Goal: Information Seeking & Learning: Learn about a topic

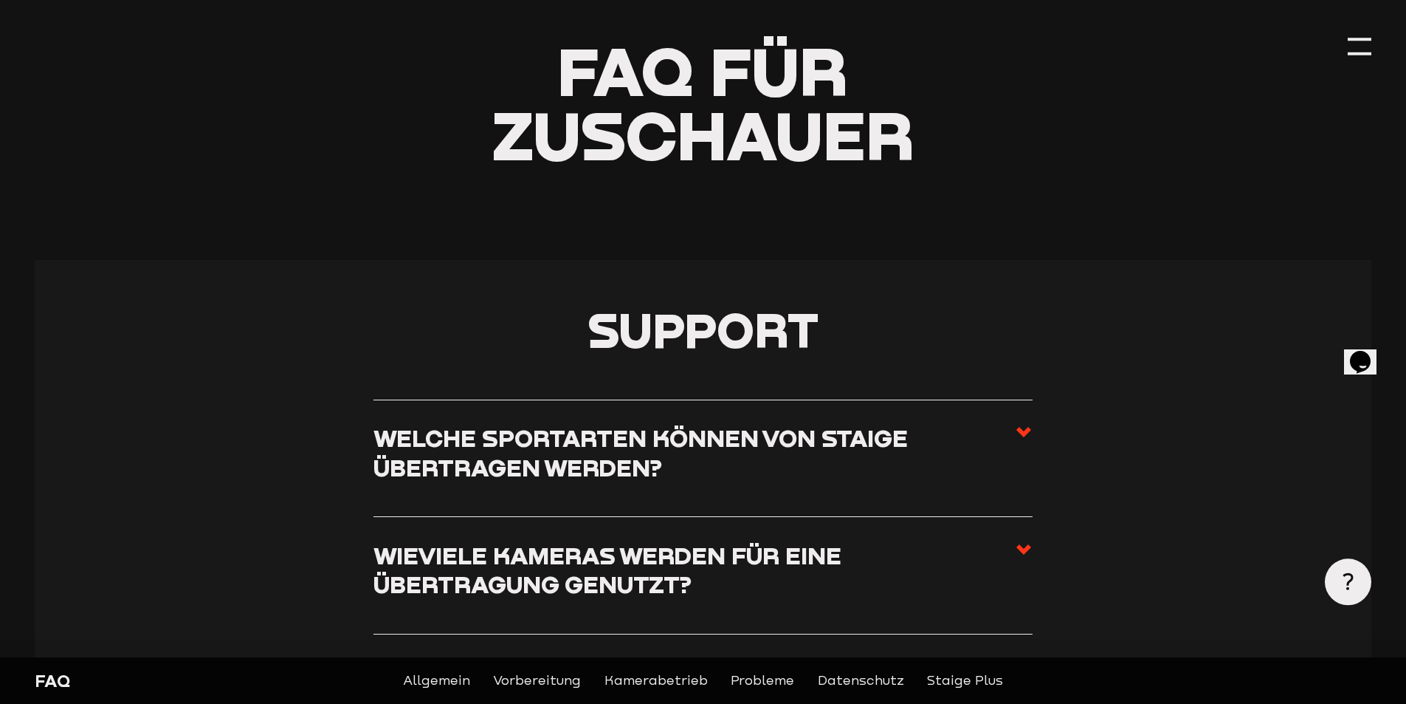
click at [884, 437] on h3 "Welche Sportarten können von Staige übertragen werden?" at bounding box center [695, 452] width 642 height 58
click at [0, 0] on input "Welche Sportarten können von Staige übertragen werden?" at bounding box center [0, 0] width 0 height 0
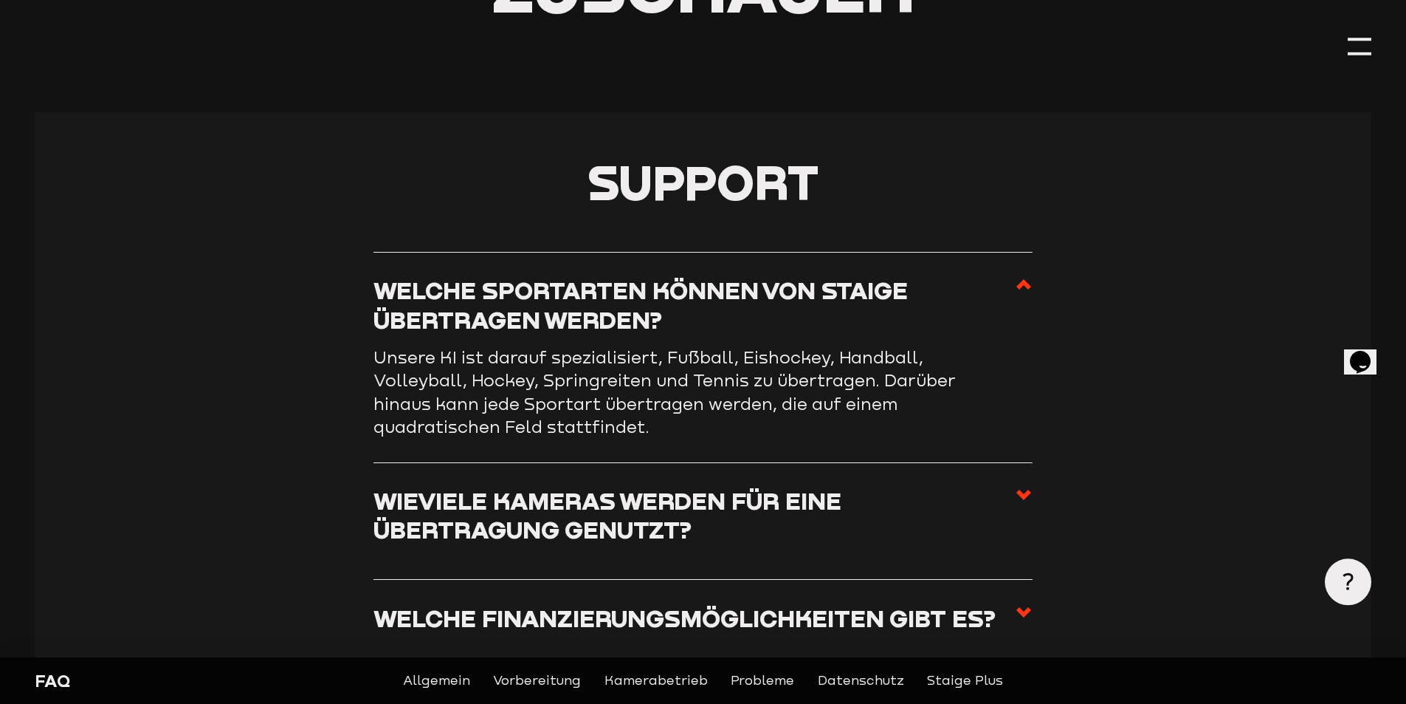
scroll to position [369, 0]
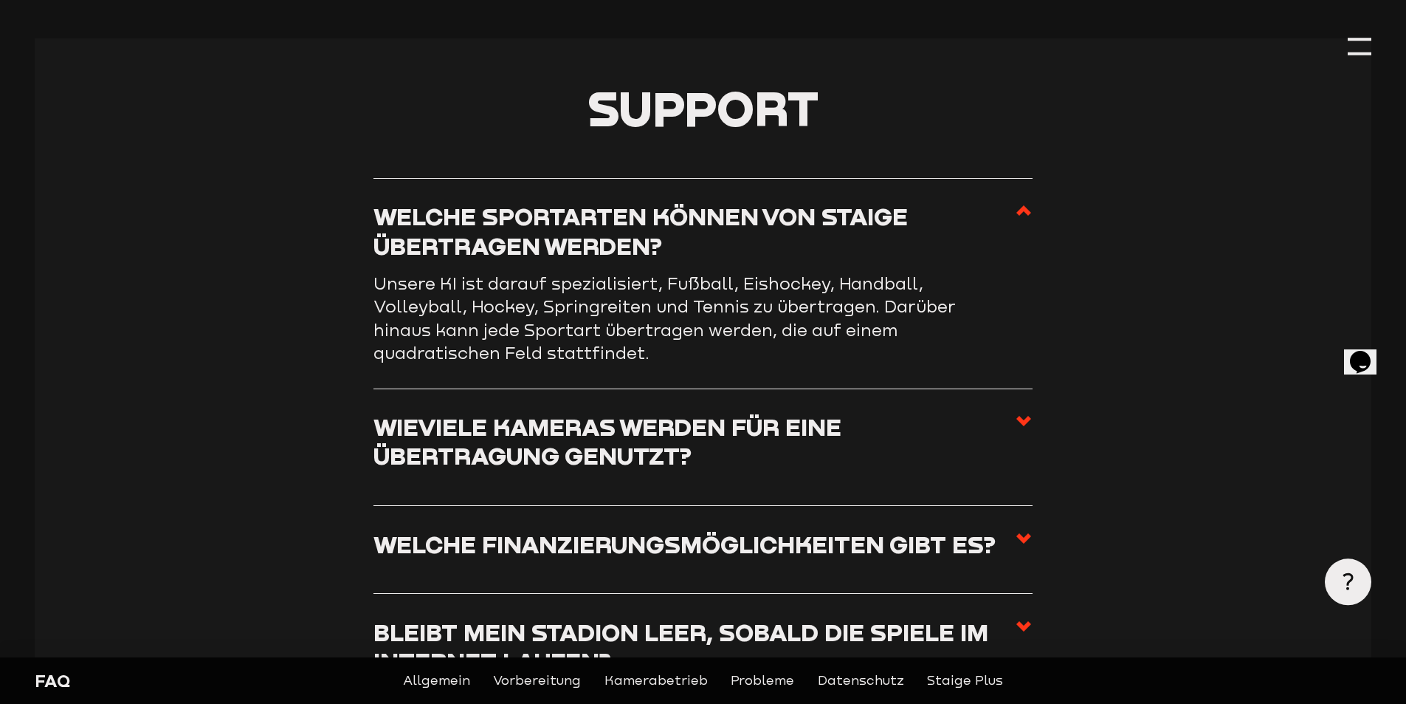
click at [659, 450] on h3 "Wieviele Kameras werden für eine Übertragung genutzt?" at bounding box center [695, 441] width 642 height 58
click at [0, 0] on input "Wieviele Kameras werden für eine Übertragung genutzt?" at bounding box center [0, 0] width 0 height 0
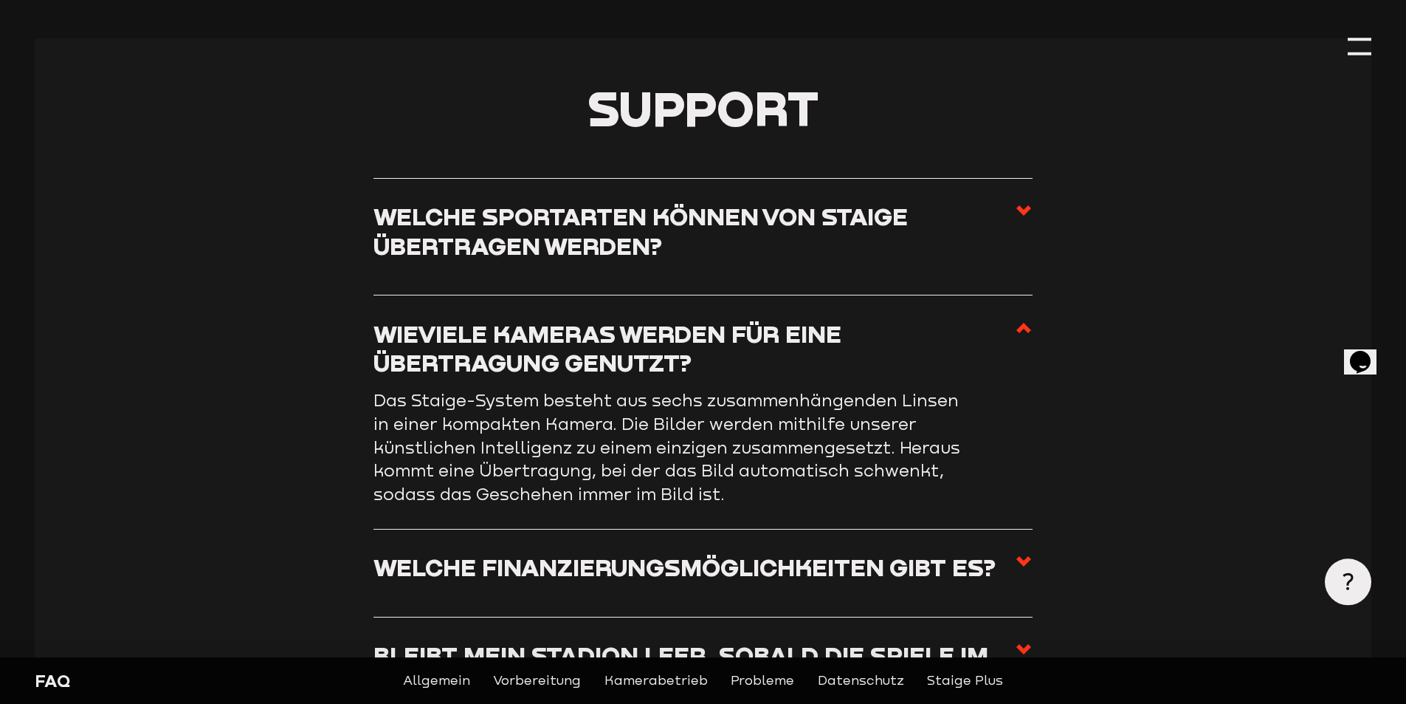
scroll to position [517, 0]
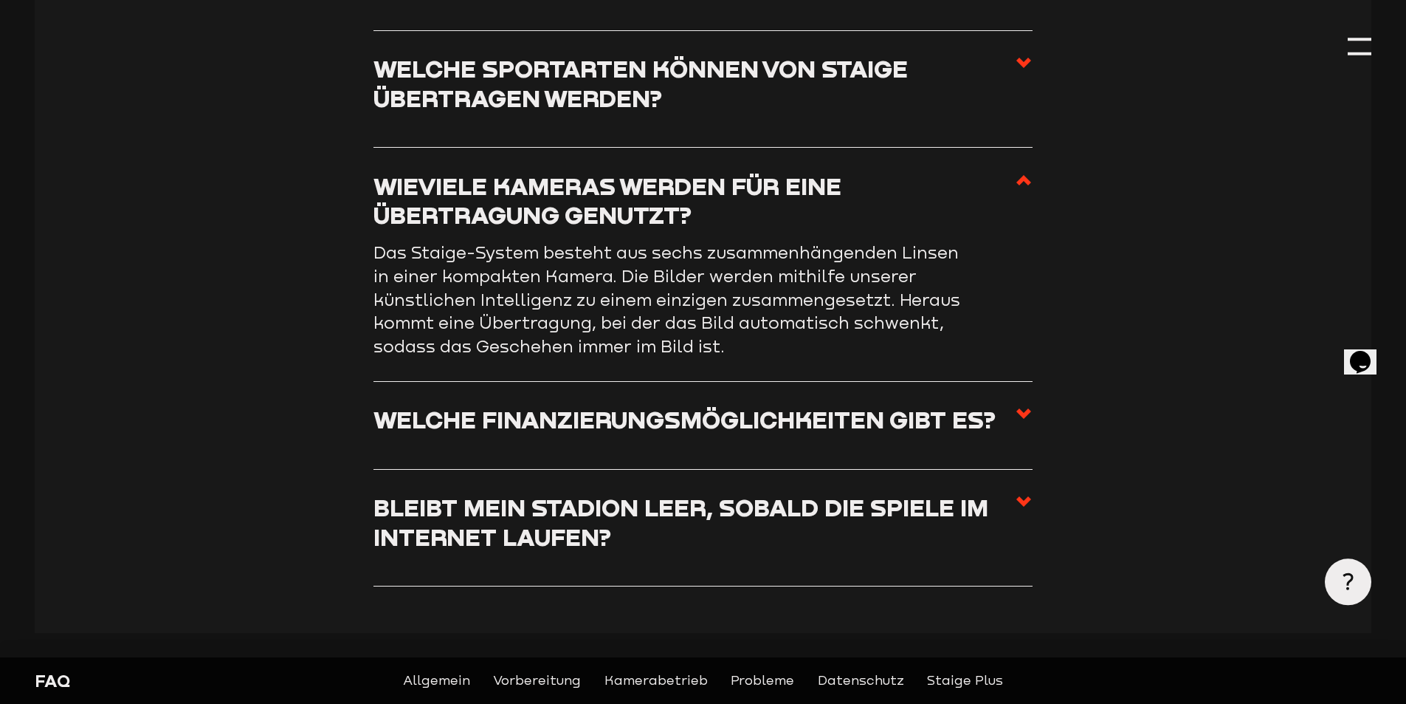
click at [744, 433] on h3 "Welche Finanzierungsmöglichkeiten gibt es?" at bounding box center [685, 419] width 622 height 29
click at [0, 0] on input "Welche Finanzierungsmöglichkeiten gibt es?" at bounding box center [0, 0] width 0 height 0
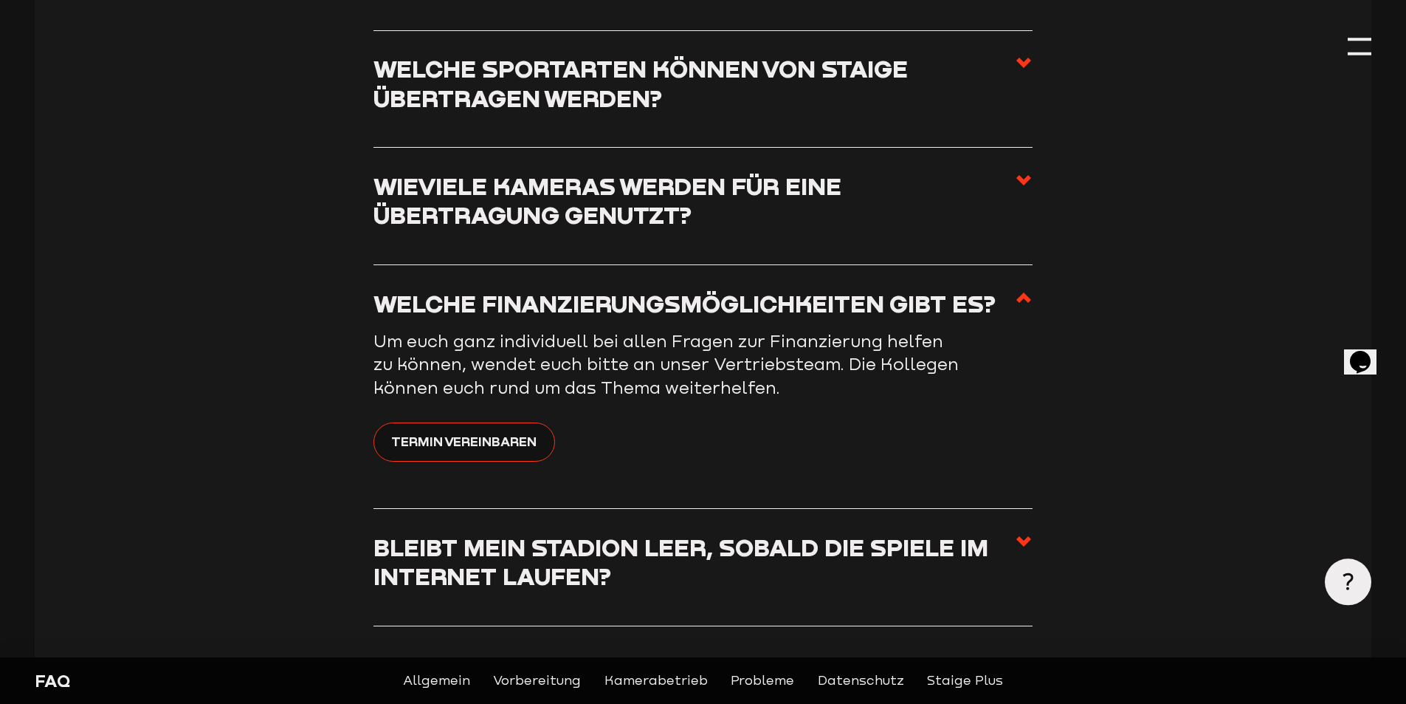
scroll to position [591, 0]
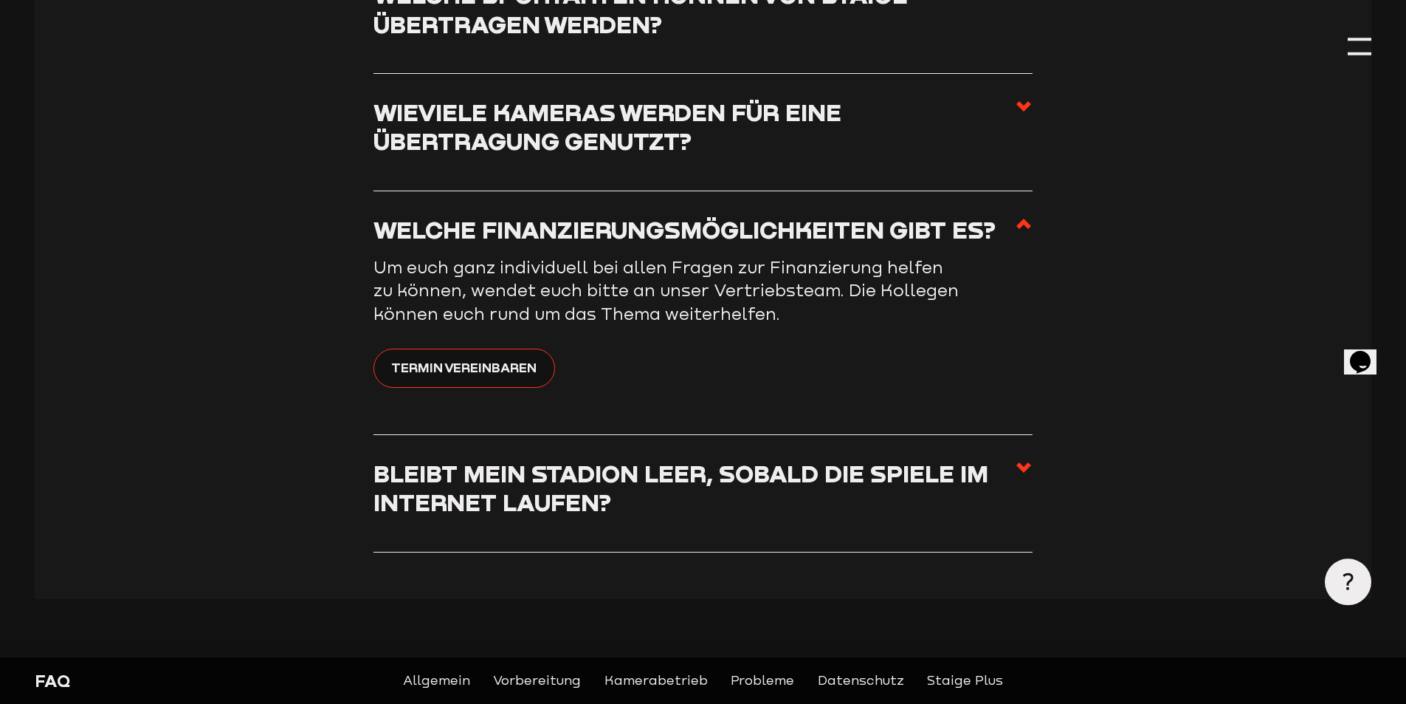
click at [693, 478] on h3 "Bleibt mein Stadion leer, sobald die Spiele im Internet laufen?" at bounding box center [695, 487] width 642 height 58
click at [0, 0] on input "Bleibt mein Stadion leer, sobald die Spiele im Internet laufen?" at bounding box center [0, 0] width 0 height 0
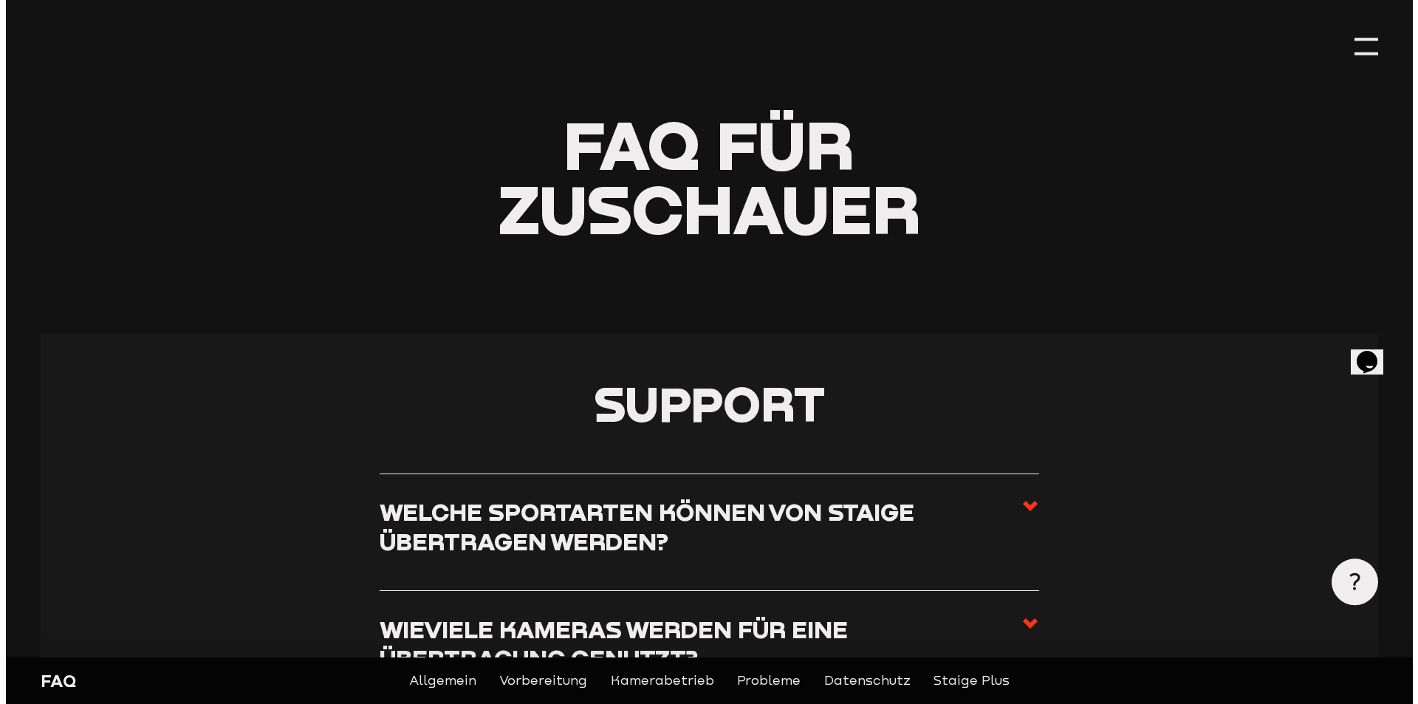
scroll to position [0, 0]
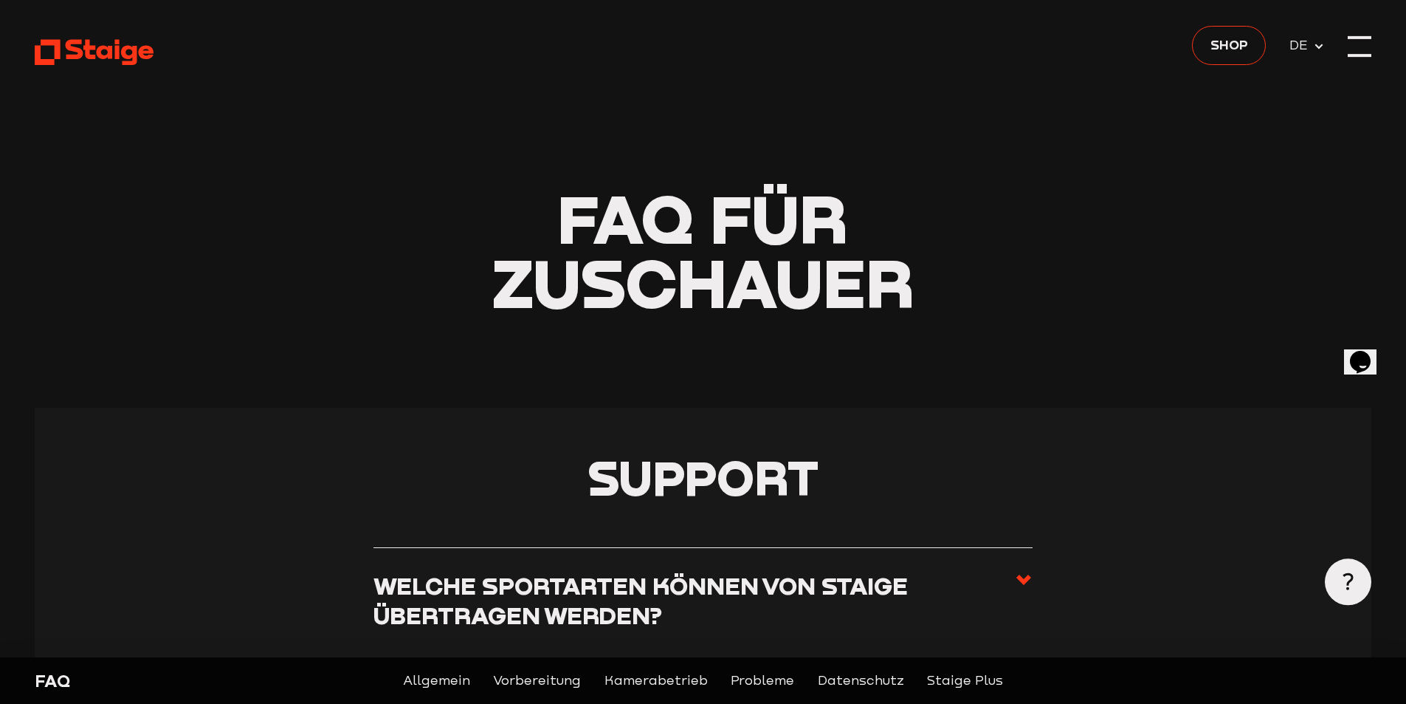
click at [1351, 52] on div at bounding box center [1360, 47] width 24 height 24
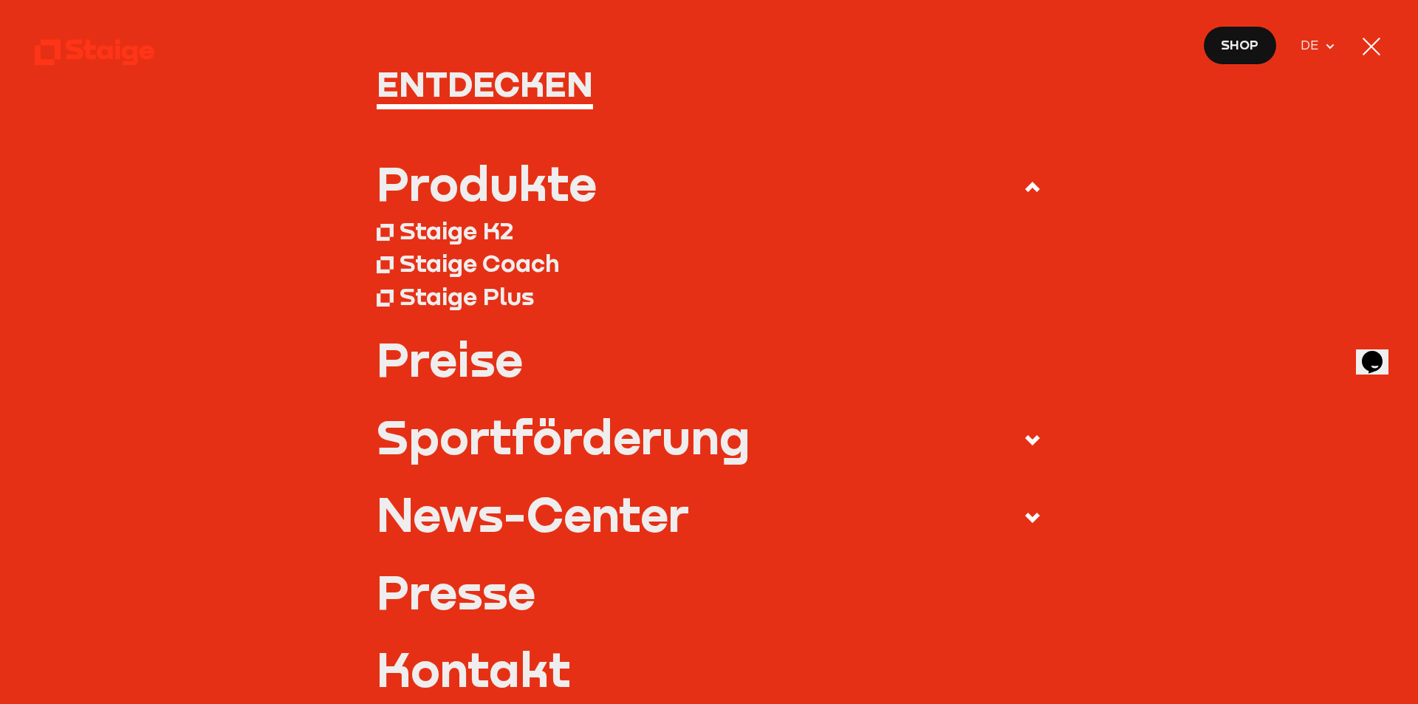
scroll to position [148, 0]
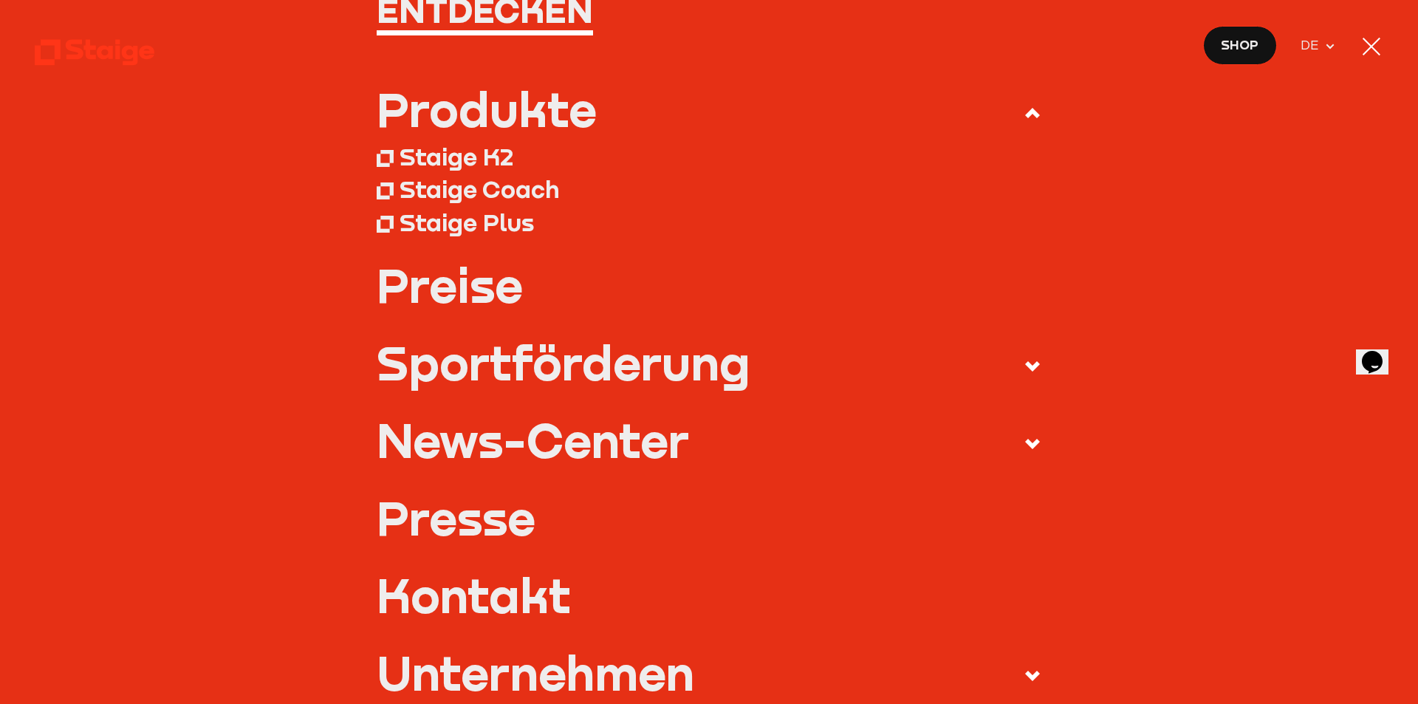
click at [459, 289] on link "Preise" at bounding box center [709, 284] width 665 height 47
